Goal: Transaction & Acquisition: Purchase product/service

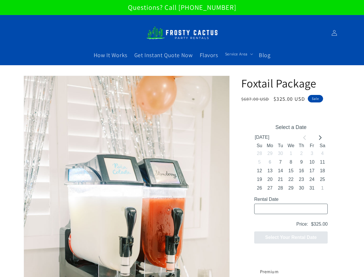
click at [238, 54] on img "Media gallery" at bounding box center [182, 231] width 301 height 451
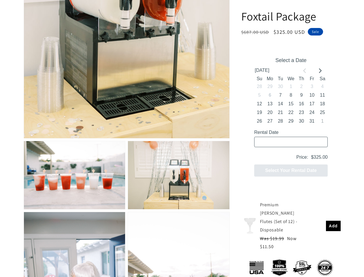
click at [305, 137] on input "Rental Date" at bounding box center [291, 142] width 74 height 10
click at [320, 137] on input "Rental Date" at bounding box center [291, 142] width 74 height 10
click at [259, 153] on p "Price: $325.00" at bounding box center [291, 157] width 74 height 9
click at [270, 153] on p "Price: $325.00" at bounding box center [291, 157] width 74 height 9
click at [280, 153] on p "Price: $325.00" at bounding box center [291, 157] width 74 height 9
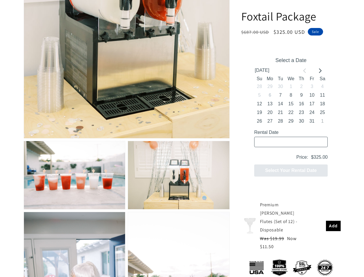
click at [291, 153] on p "Price: $325.00" at bounding box center [291, 157] width 74 height 9
click at [301, 153] on p "Price: $325.00" at bounding box center [291, 157] width 74 height 9
click at [312, 153] on p "Price: $325.00" at bounding box center [291, 157] width 74 height 9
